Goal: Information Seeking & Learning: Learn about a topic

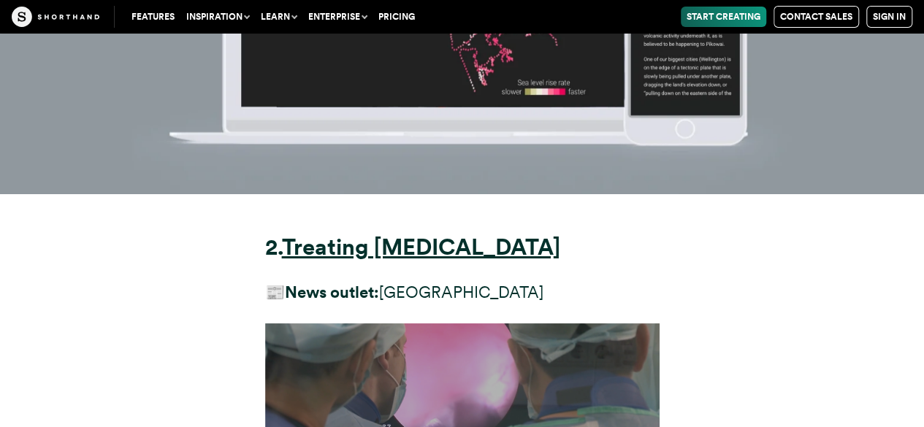
scroll to position [7962, 0]
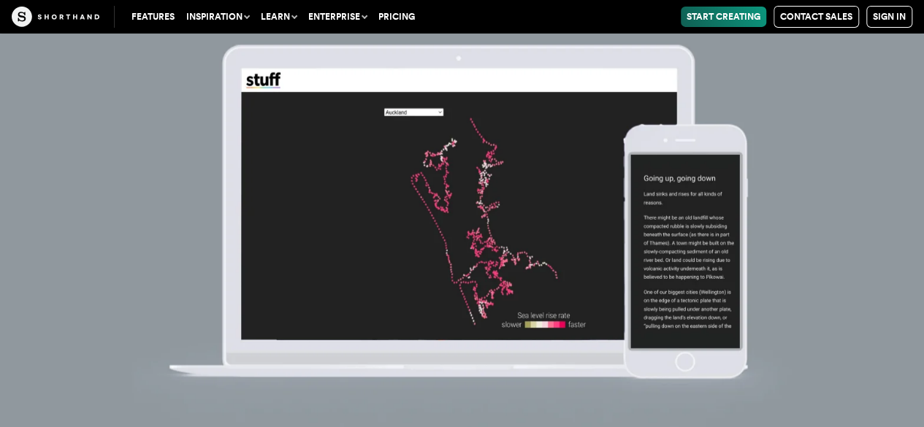
drag, startPoint x: 269, startPoint y: 351, endPoint x: 493, endPoint y: 354, distance: 224.3
copy h3 "2. Treating [MEDICAL_DATA]"
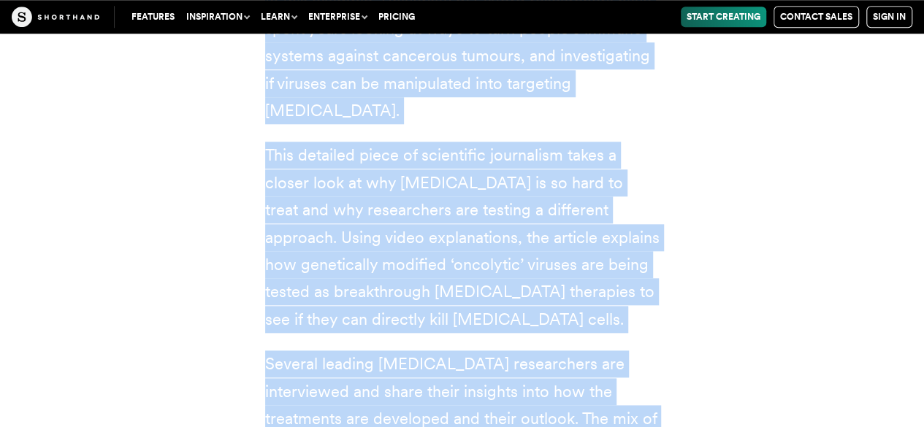
scroll to position [8985, 0]
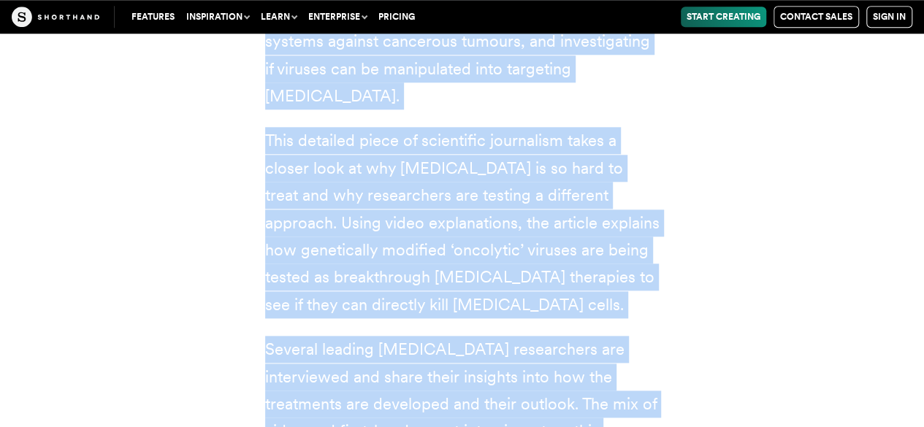
drag, startPoint x: 265, startPoint y: 197, endPoint x: 668, endPoint y: 325, distance: 422.5
copy div "Lore ips dolo sitame, consect adipiscing eli seddoe temporin ut lab etdoloremag…"
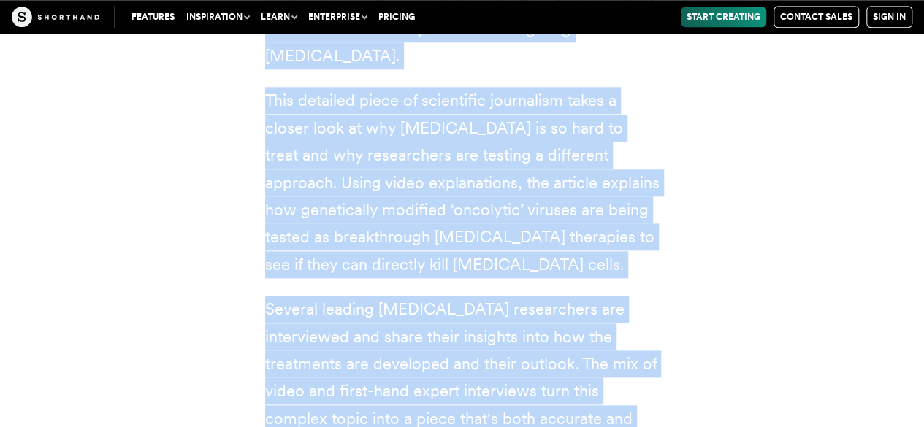
scroll to position [9350, 0]
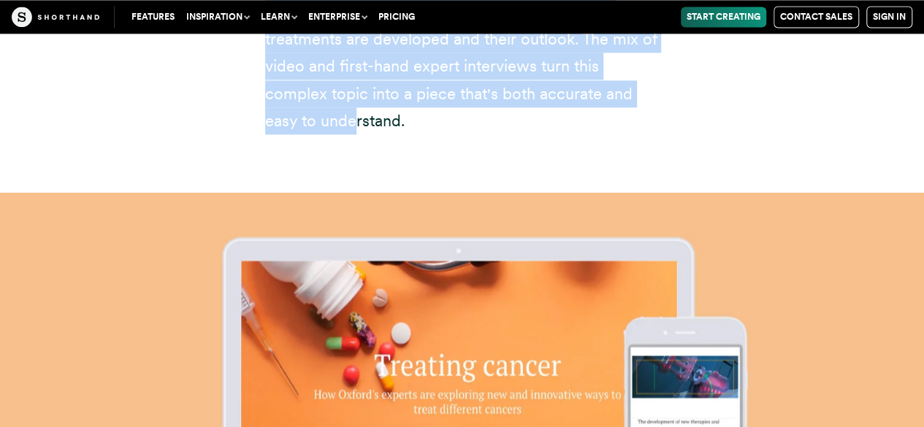
click at [325, 258] on img at bounding box center [462, 406] width 924 height 427
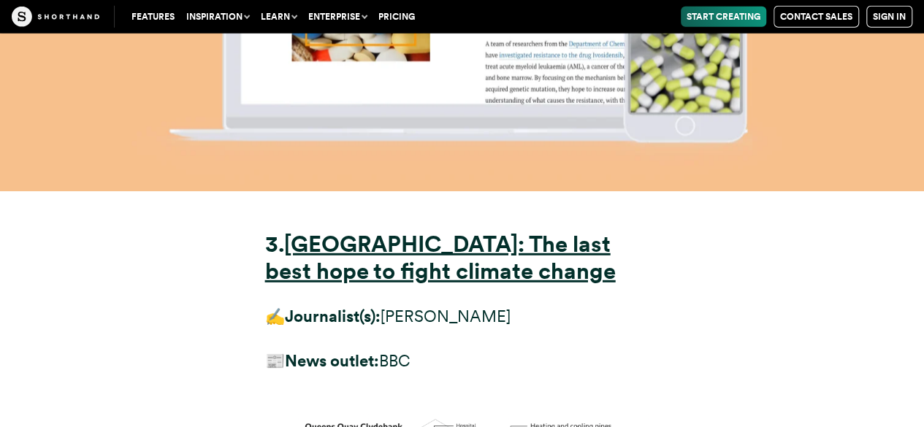
scroll to position [10154, 0]
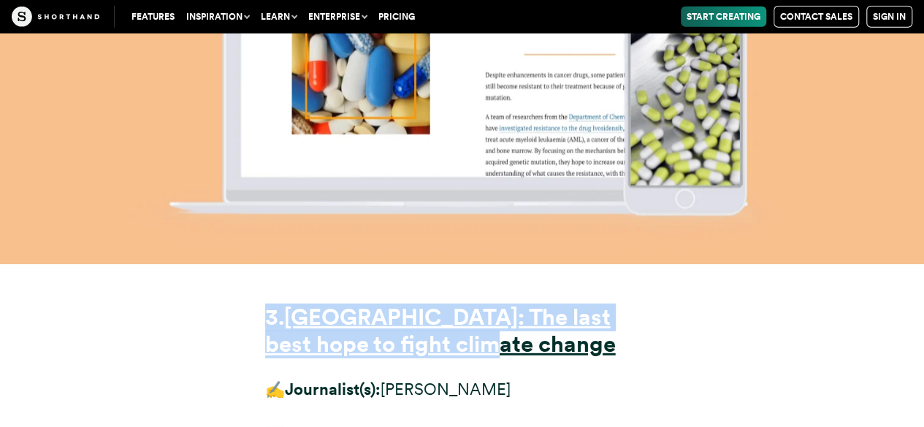
drag, startPoint x: 267, startPoint y: 127, endPoint x: 554, endPoint y: 145, distance: 287.6
click at [554, 305] on h3 "3. [GEOGRAPHIC_DATA]: The last best hope to fight climate change" at bounding box center [462, 332] width 394 height 54
copy h3 "3. [GEOGRAPHIC_DATA]: The last best hope to fight climate change"
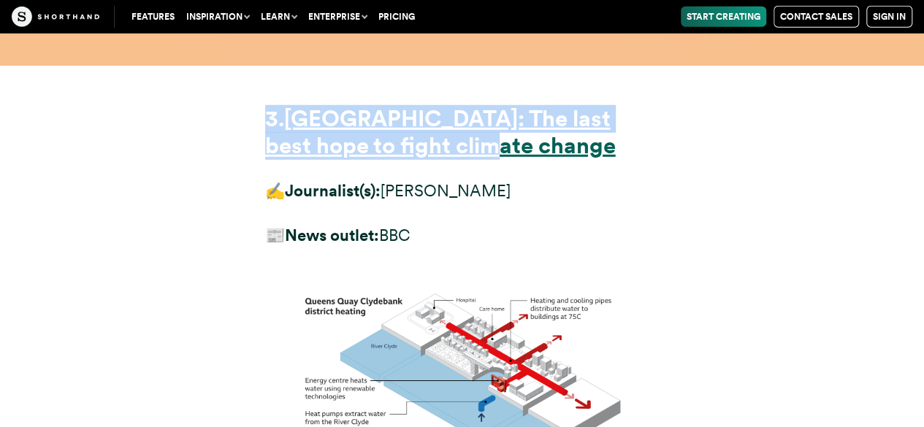
scroll to position [10373, 0]
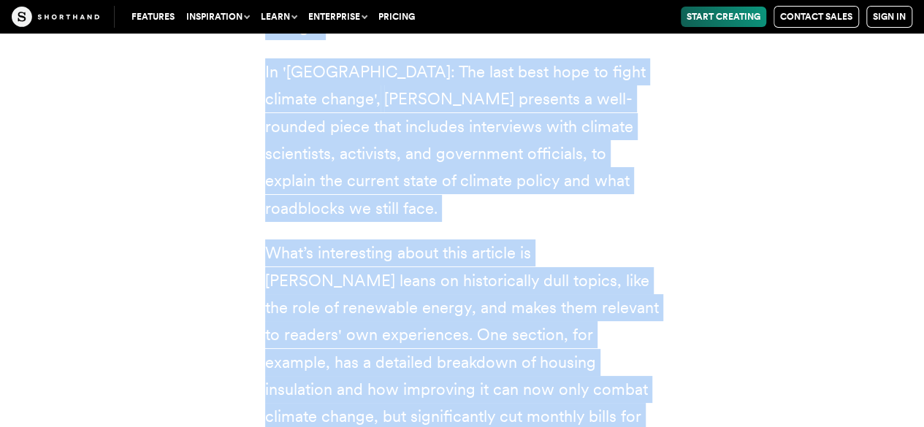
scroll to position [10957, 0]
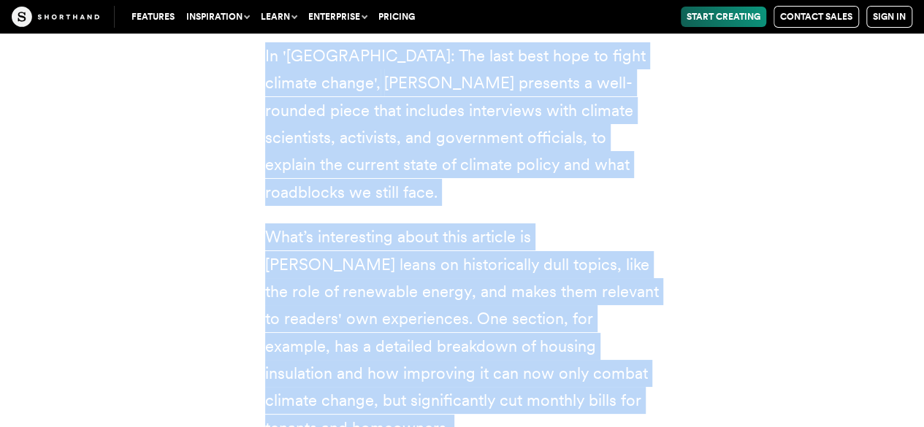
drag, startPoint x: 266, startPoint y: 294, endPoint x: 649, endPoint y: 329, distance: 384.4
click at [649, 329] on div "3. [GEOGRAPHIC_DATA]: The last best hope to fight climate change ✍️ Journalist(…" at bounding box center [462, 30] width 453 height 1139
copy div "Loremi dol Sitame Consect Adipisc Elitse Doeiusmodt (INC94) utl etdo ma Aliquae…"
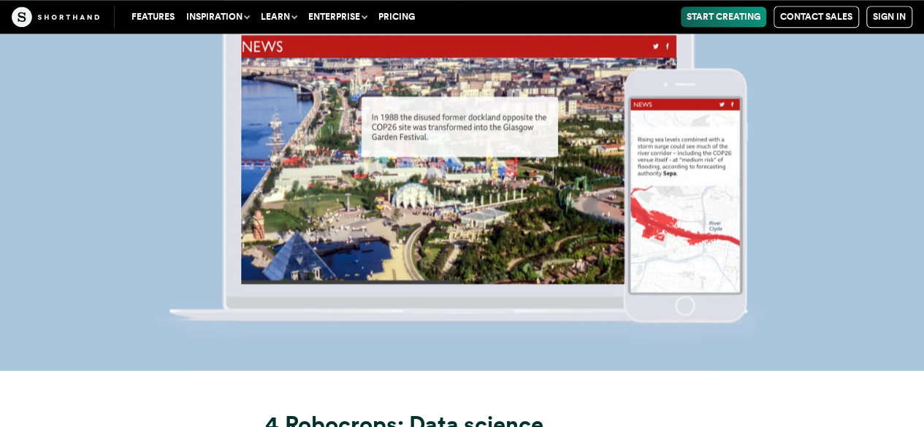
scroll to position [12053, 0]
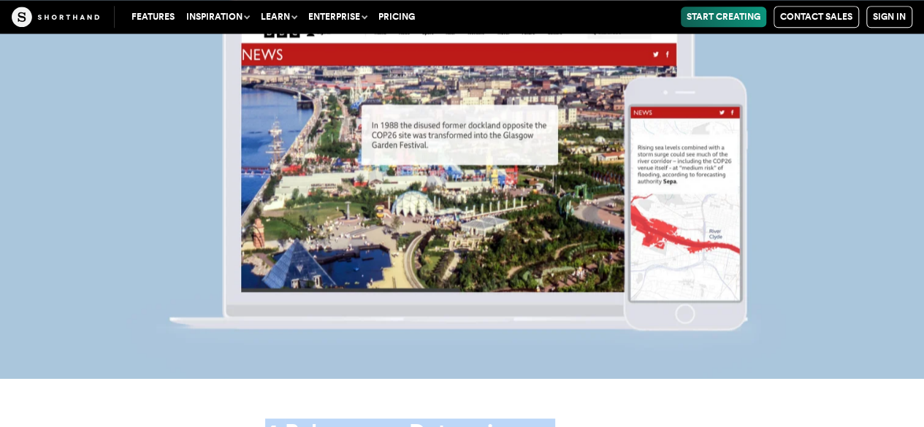
drag, startPoint x: 267, startPoint y: 185, endPoint x: 516, endPoint y: 252, distance: 258.0
copy h3 "4. Robocrops: Data science, technology and A.I. coalesce in the field of plant …"
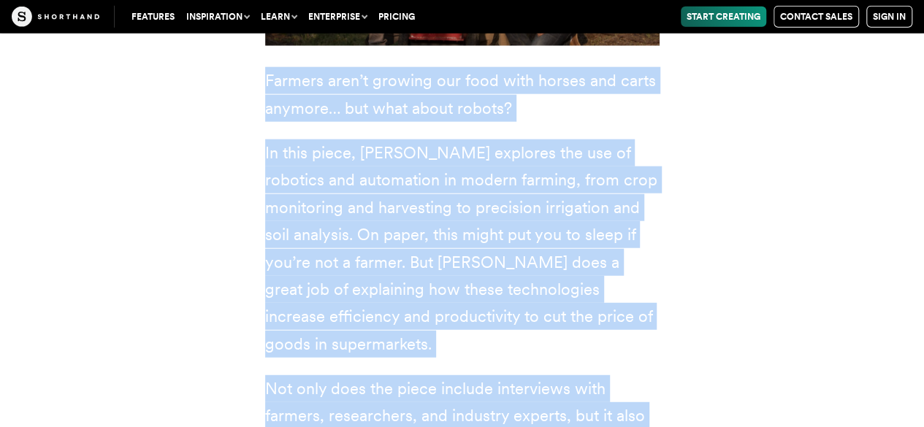
scroll to position [12886, 0]
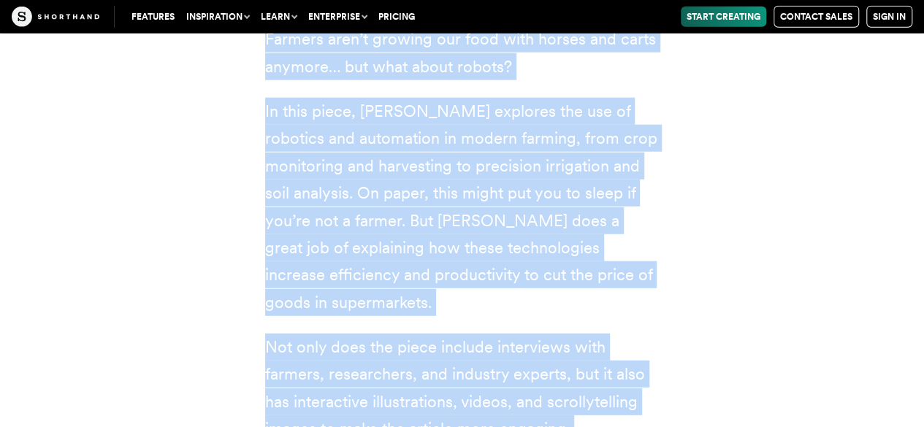
drag, startPoint x: 267, startPoint y: 332, endPoint x: 519, endPoint y: 189, distance: 288.9
click at [640, 219] on div "4. Robocrops: Data science, technology and A.I. coalesce in the field of plant …" at bounding box center [462, 23] width 453 height 955
copy div "Farmers aren’t growing our food with horses and carts anymore… but what about r…"
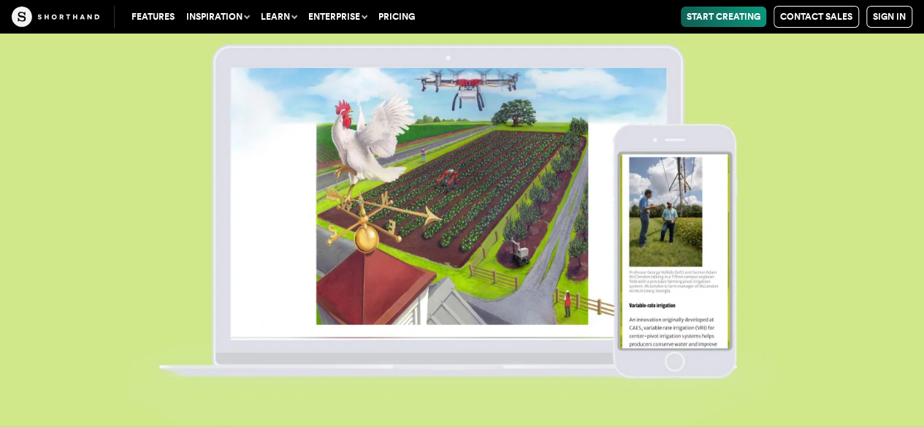
scroll to position [13836, 0]
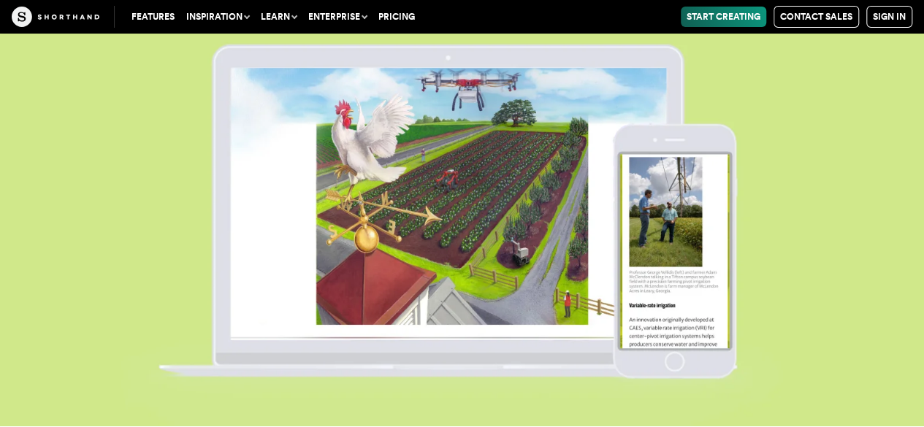
drag, startPoint x: 266, startPoint y: 236, endPoint x: 628, endPoint y: 247, distance: 362.5
copy h3 "5. Aotearoa’s vanishing species"
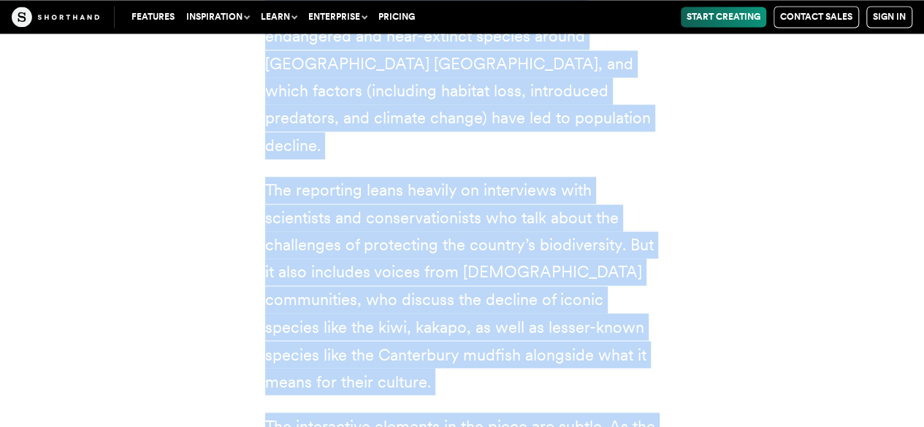
scroll to position [14997, 0]
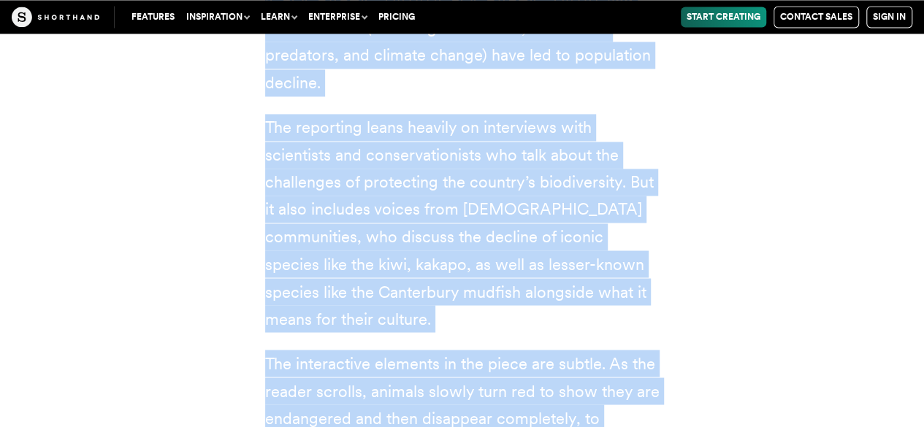
drag, startPoint x: 265, startPoint y: 280, endPoint x: 549, endPoint y: 225, distance: 289.4
copy div "In this piece, [PERSON_NAME] explores the endangered and near-extinct species a…"
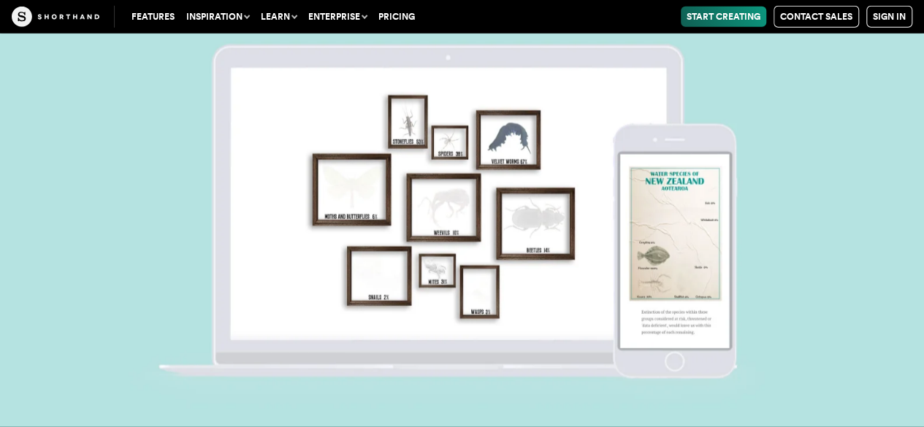
scroll to position [16020, 0]
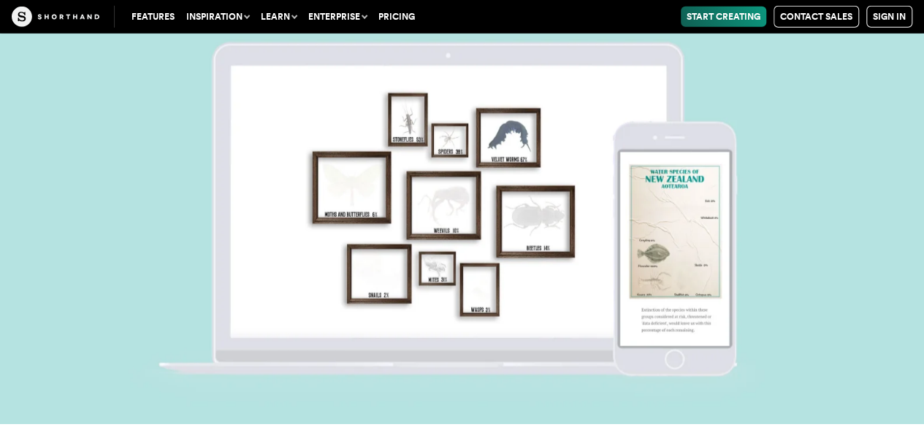
drag, startPoint x: 300, startPoint y: 205, endPoint x: 556, endPoint y: 207, distance: 255.7
copy h3 "6. 'Poisoned' near [GEOGRAPHIC_DATA]"
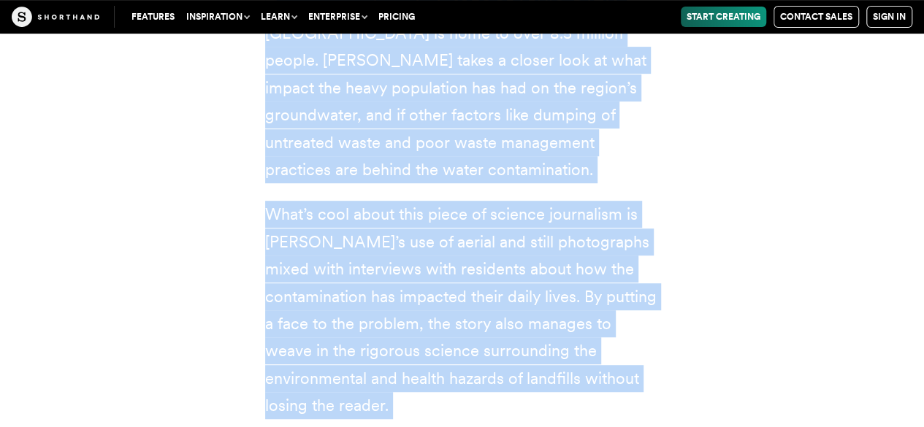
scroll to position [16931, 0]
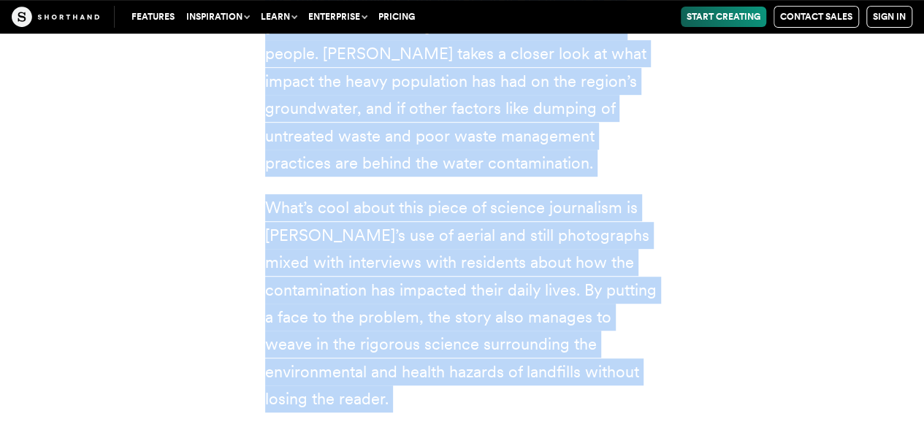
drag, startPoint x: 264, startPoint y: 172, endPoint x: 608, endPoint y: 178, distance: 343.4
click at [608, 178] on div "6. 'Poisoned' near [GEOGRAPHIC_DATA] ✍️ Journalist: [PERSON_NAME] 📰 News outlet…" at bounding box center [462, 42] width 453 height 1058
copy div "The most populous city in [GEOGRAPHIC_DATA], [GEOGRAPHIC_DATA] is home to over …"
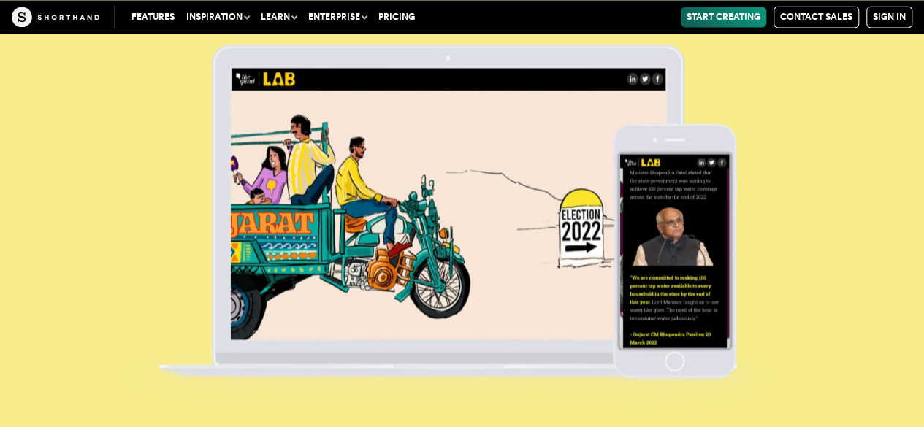
scroll to position [17954, 0]
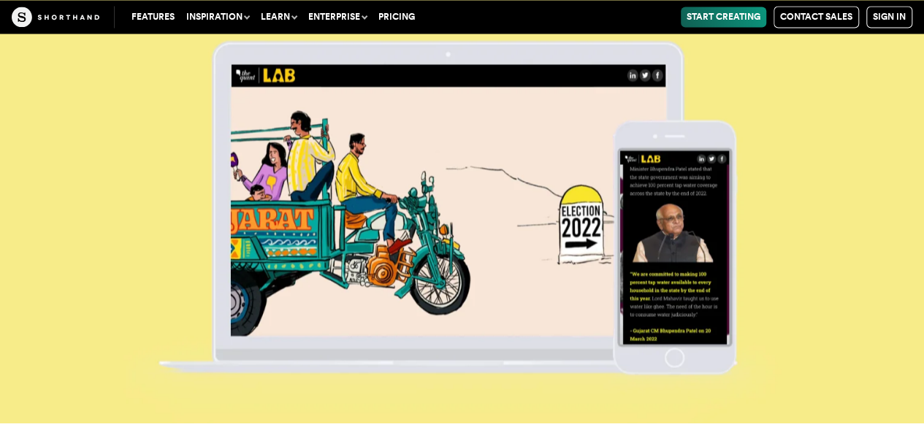
drag, startPoint x: 264, startPoint y: 145, endPoint x: 576, endPoint y: 163, distance: 312.5
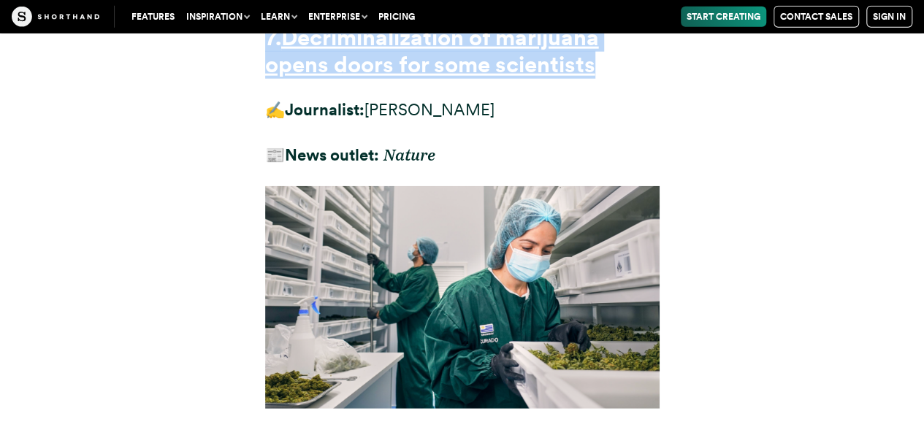
scroll to position [18539, 0]
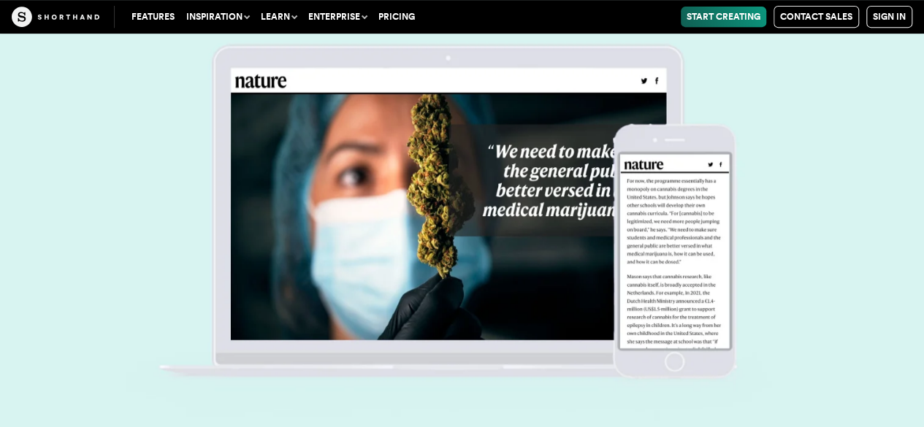
scroll to position [19853, 0]
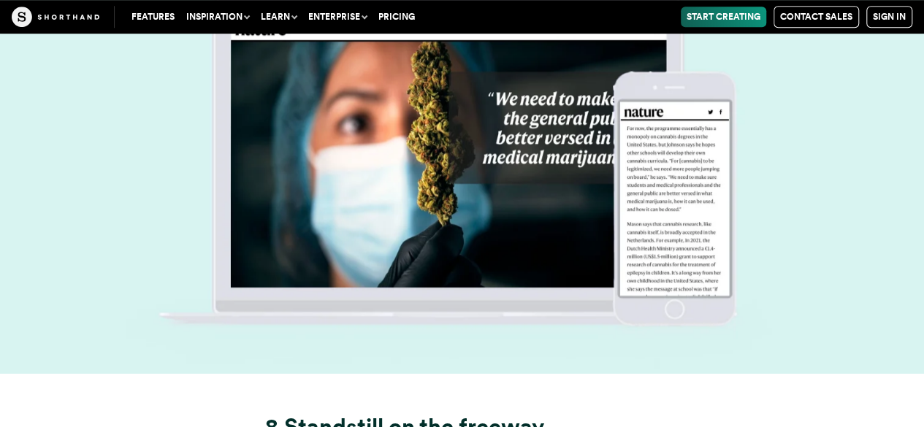
click at [265, 413] on strong "8." at bounding box center [274, 426] width 19 height 27
drag, startPoint x: 269, startPoint y: 103, endPoint x: 607, endPoint y: 107, distance: 338.2
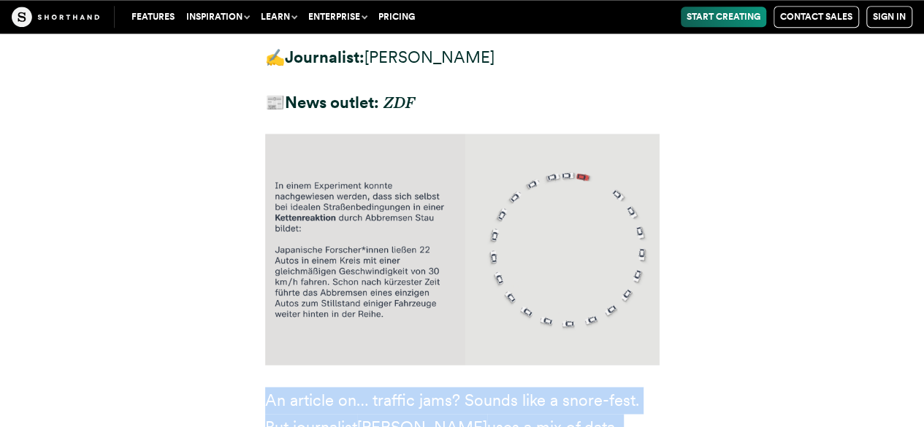
scroll to position [20282, 0]
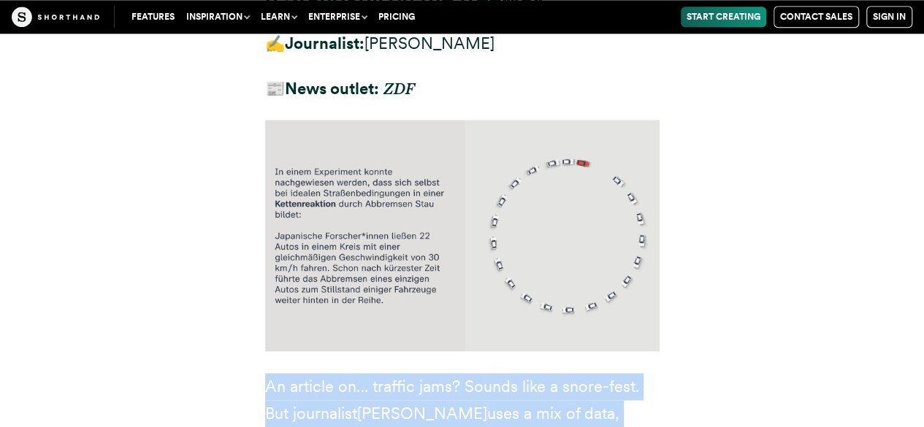
drag, startPoint x: 267, startPoint y: 273, endPoint x: 621, endPoint y: 362, distance: 364.4
click at [695, 387] on div "8. Standstill on the freeway ✍️ Journalist: [PERSON_NAME] 📰 News outlet: ZDF An…" at bounding box center [462, 360] width 906 height 831
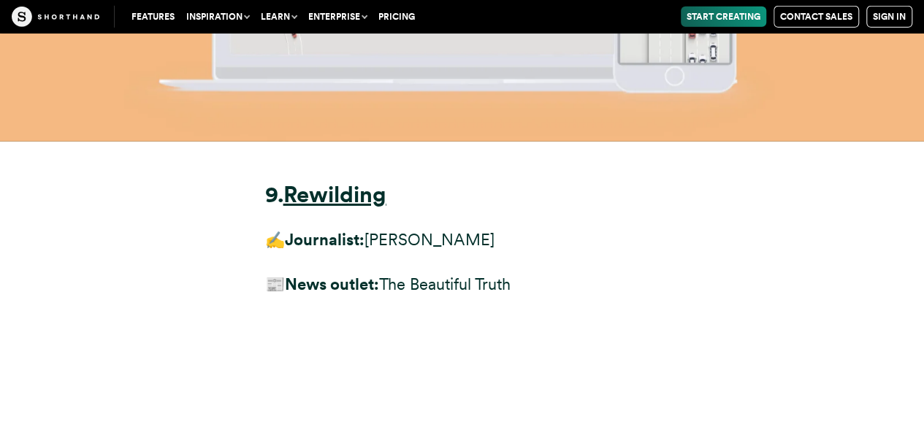
scroll to position [21524, 0]
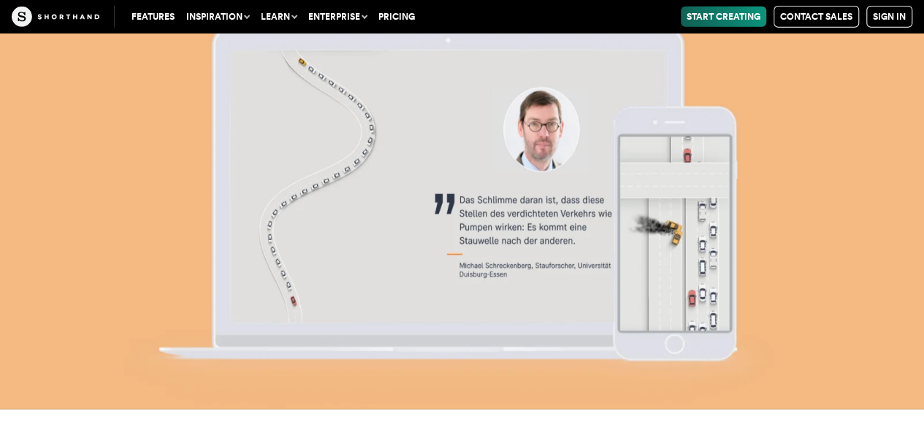
drag, startPoint x: 270, startPoint y: 116, endPoint x: 393, endPoint y: 125, distance: 123.0
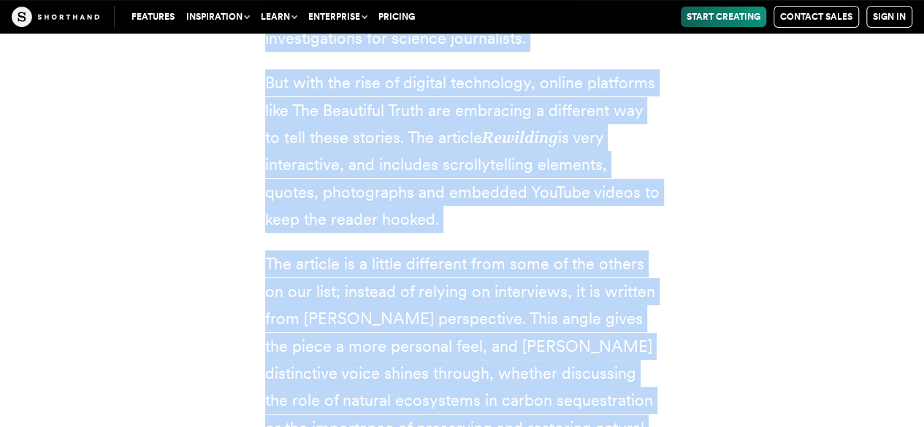
scroll to position [22358, 0]
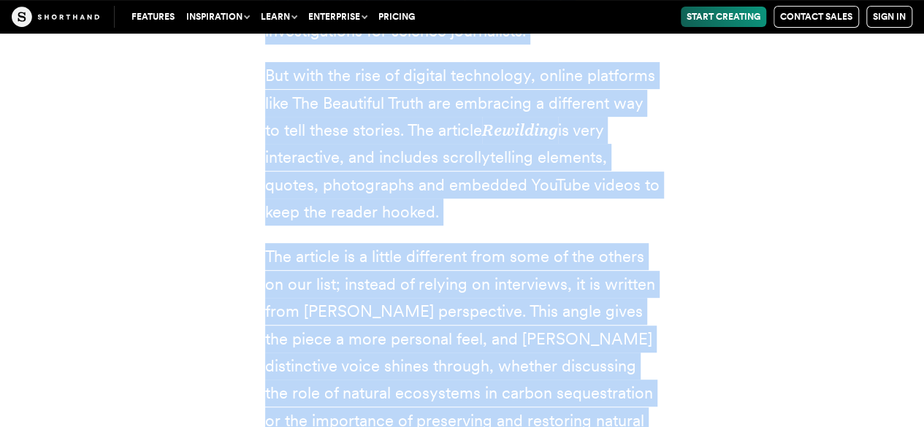
drag, startPoint x: 267, startPoint y: 191, endPoint x: 584, endPoint y: 134, distance: 322.0
click at [584, 134] on div "9. Rewilding ✍️ Journalist: [PERSON_NAME] 📰 News outlet: The Beautiful Truth Na…" at bounding box center [462, 48] width 453 height 944
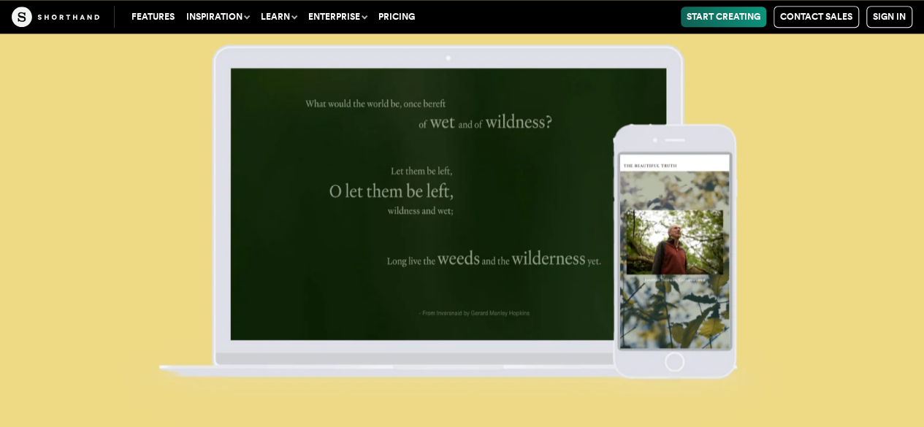
scroll to position [23161, 0]
drag, startPoint x: 273, startPoint y: 303, endPoint x: 484, endPoint y: 309, distance: 210.5
drag, startPoint x: 266, startPoint y: 294, endPoint x: 636, endPoint y: 300, distance: 369.7
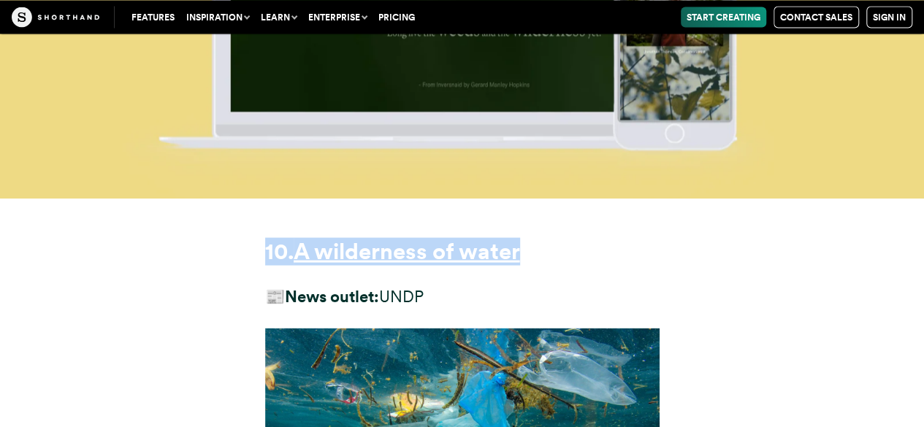
scroll to position [23599, 0]
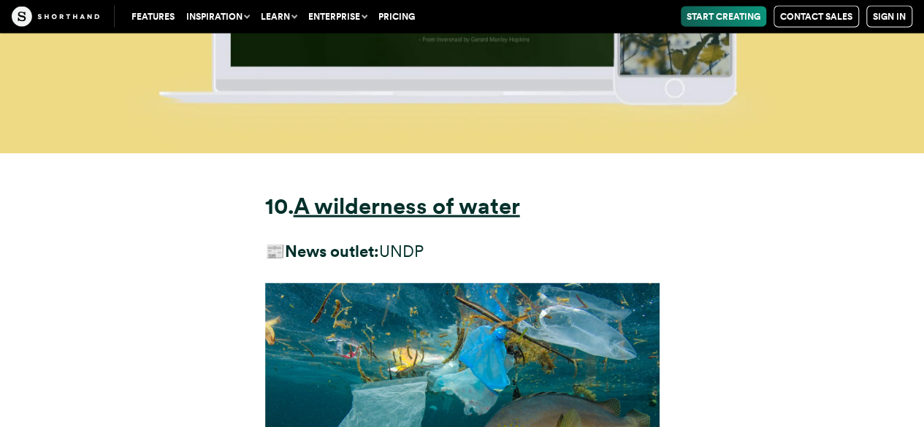
drag, startPoint x: 270, startPoint y: 230, endPoint x: 504, endPoint y: 402, distance: 290.6
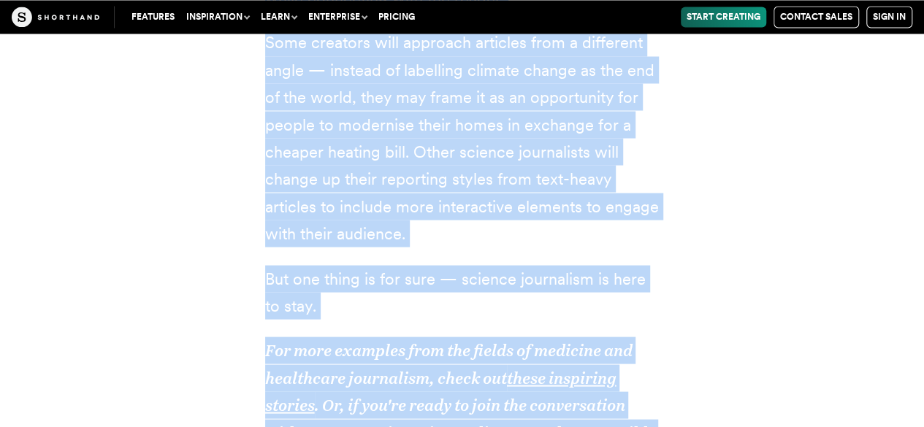
scroll to position [26253, 0]
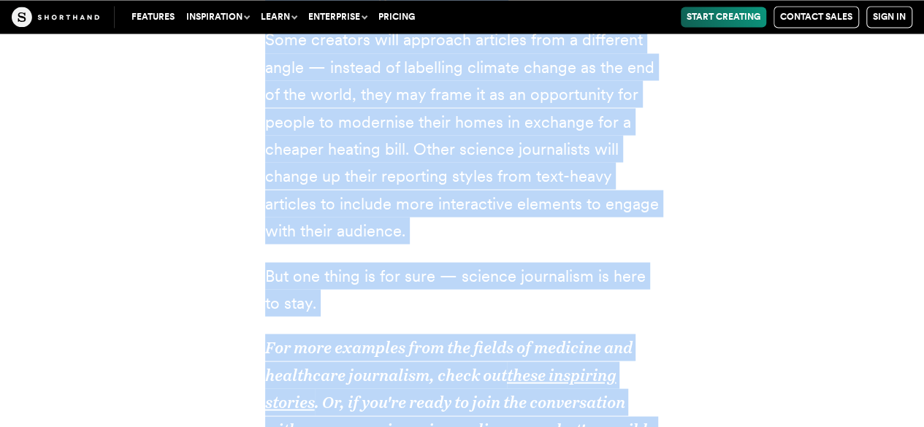
drag, startPoint x: 270, startPoint y: 107, endPoint x: 625, endPoint y: 93, distance: 355.3
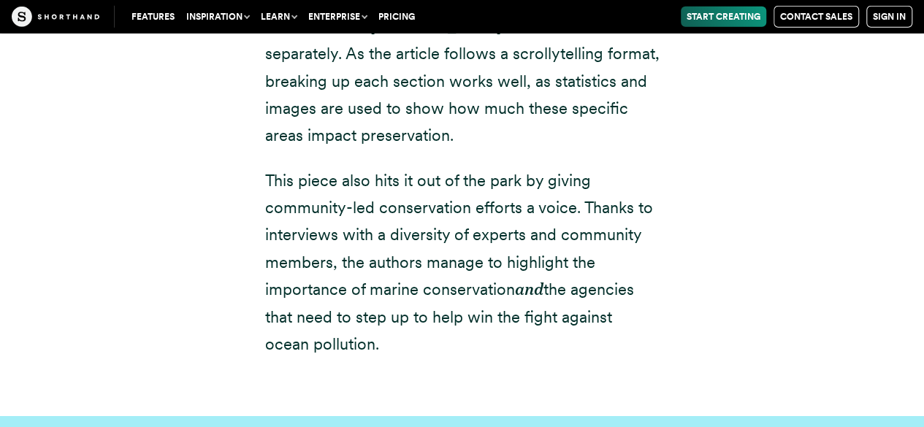
scroll to position [23879, 0]
